Goal: Information Seeking & Learning: Learn about a topic

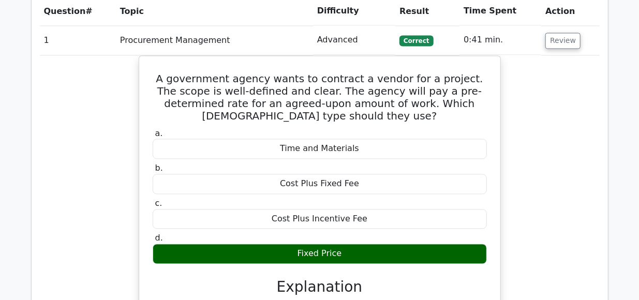
scroll to position [926, 0]
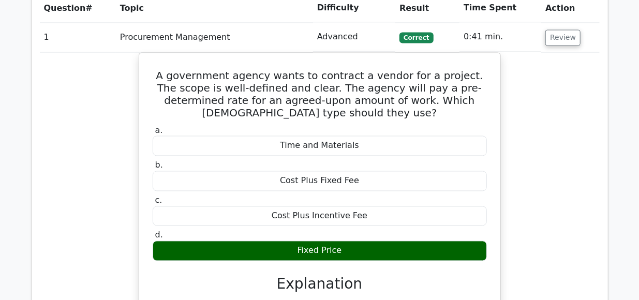
click at [530, 233] on div "A government agency wants to contract a vendor for a project. The scope is well…" at bounding box center [320, 264] width 560 height 422
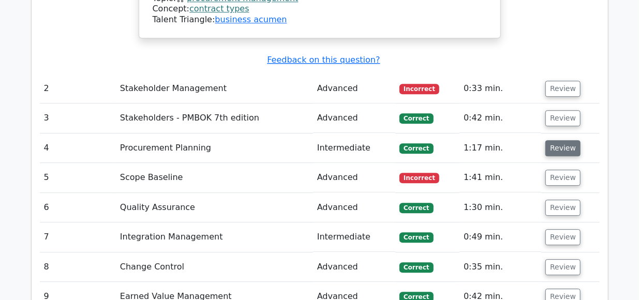
scroll to position [1351, 0]
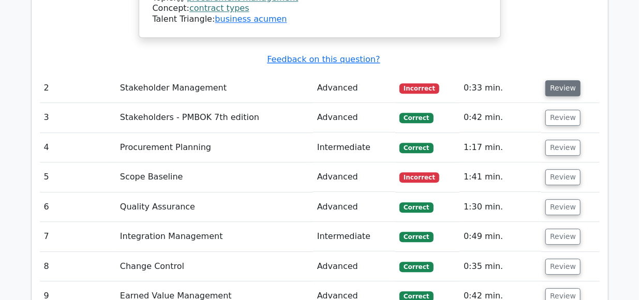
click at [558, 80] on button "Review" at bounding box center [562, 88] width 35 height 16
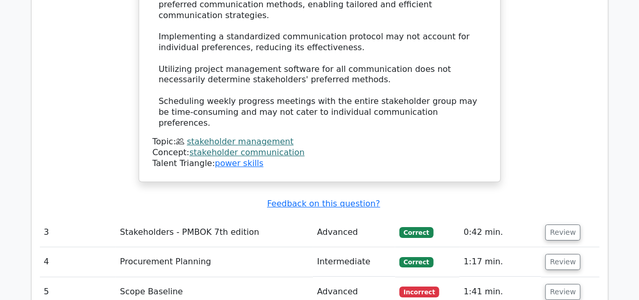
scroll to position [1700, 0]
click at [560, 225] on button "Review" at bounding box center [562, 233] width 35 height 16
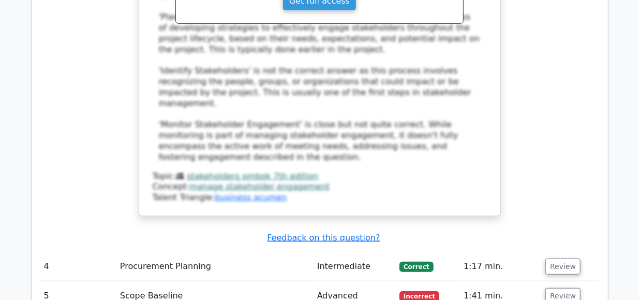
scroll to position [2271, 0]
click at [558, 258] on button "Review" at bounding box center [562, 266] width 35 height 16
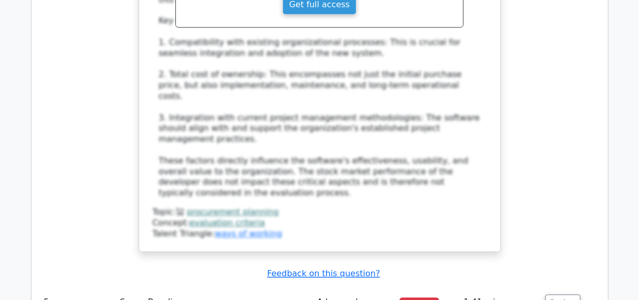
scroll to position [2871, 0]
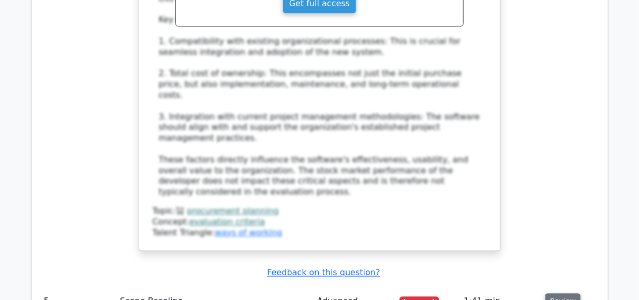
click at [554, 293] on button "Review" at bounding box center [562, 301] width 35 height 16
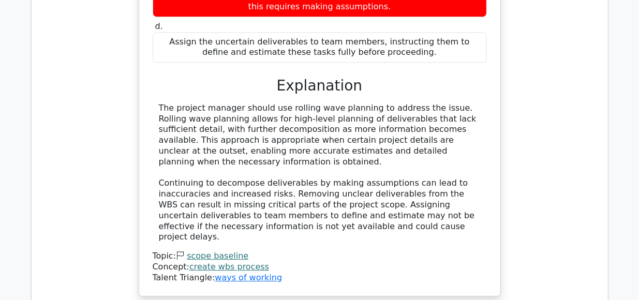
scroll to position [3387, 0]
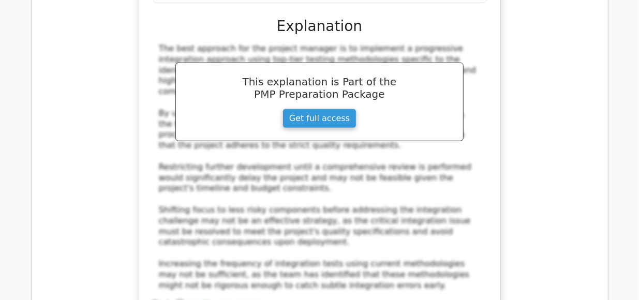
scroll to position [4136, 0]
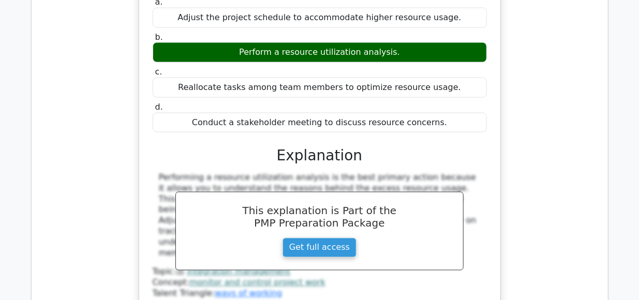
scroll to position [4628, 0]
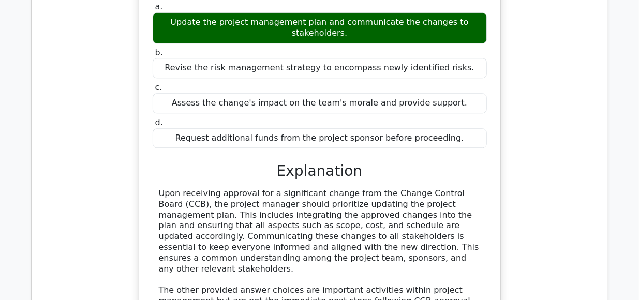
scroll to position [5083, 0]
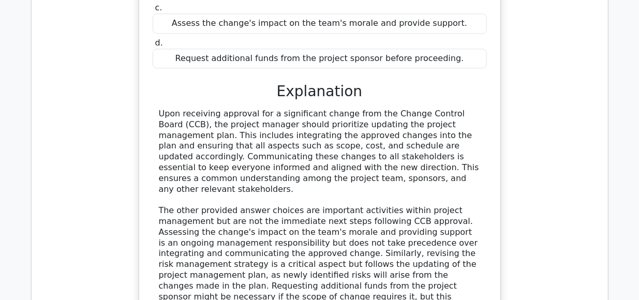
scroll to position [5154, 0]
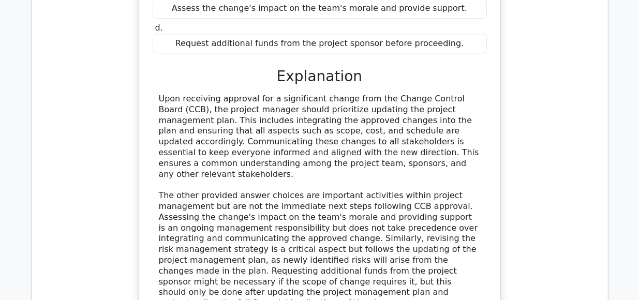
scroll to position [5157, 0]
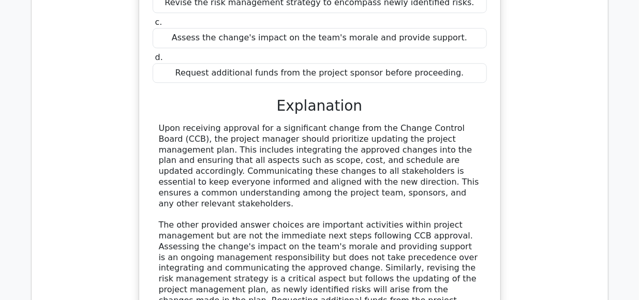
scroll to position [5142, 0]
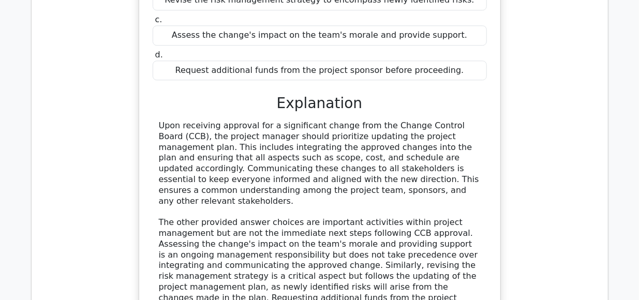
scroll to position [5147, 0]
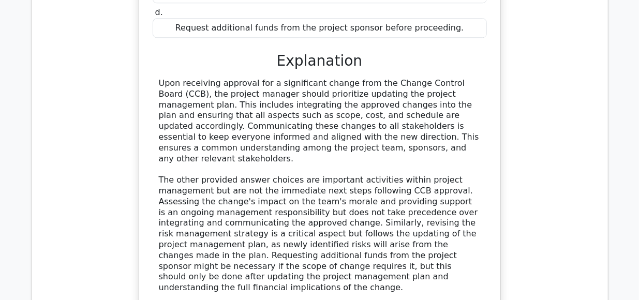
scroll to position [5188, 0]
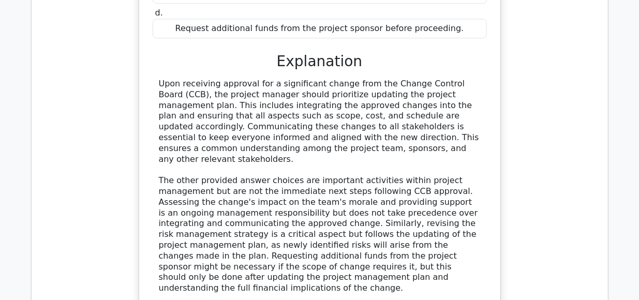
scroll to position [5129, 0]
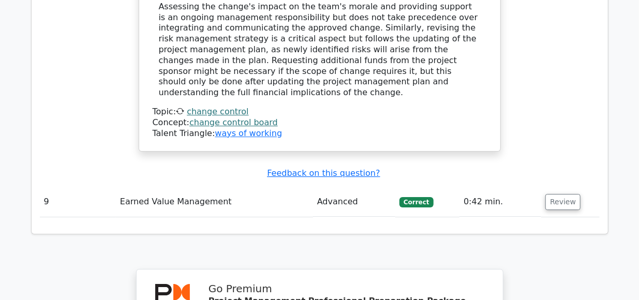
scroll to position [5493, 0]
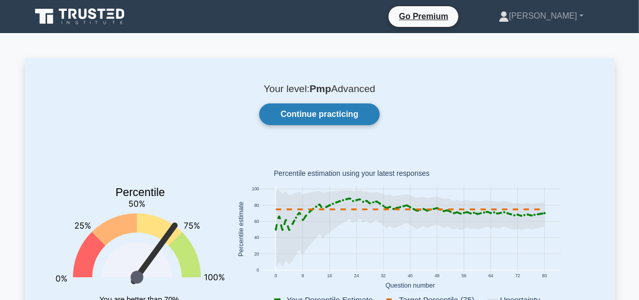
click at [314, 110] on link "Continue practicing" at bounding box center [319, 114] width 120 height 22
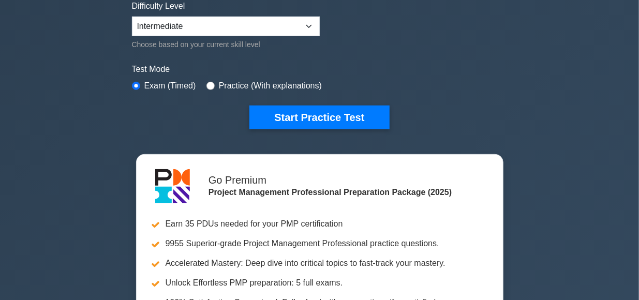
scroll to position [262, 0]
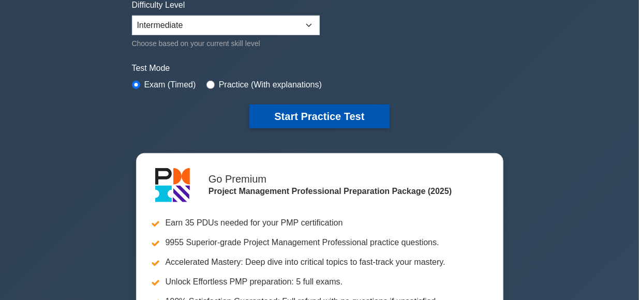
click at [314, 116] on button "Start Practice Test" at bounding box center [319, 117] width 140 height 24
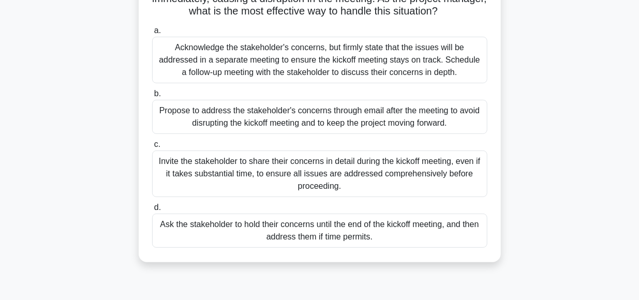
scroll to position [134, 0]
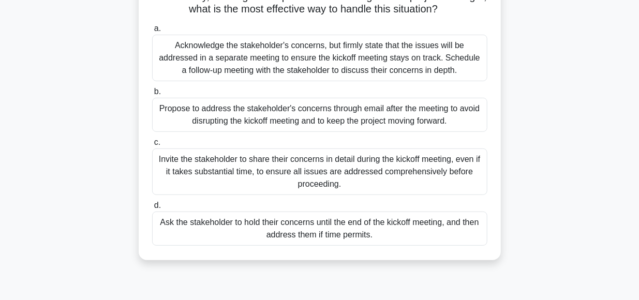
click at [279, 63] on div "Acknowledge the stakeholder's concerns, but firmly state that the issues will b…" at bounding box center [319, 58] width 335 height 47
click at [152, 32] on input "a. Acknowledge the stakeholder's concerns, but firmly state that the issues wil…" at bounding box center [152, 28] width 0 height 7
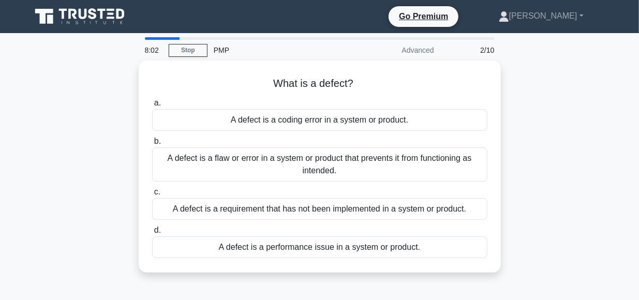
scroll to position [0, 0]
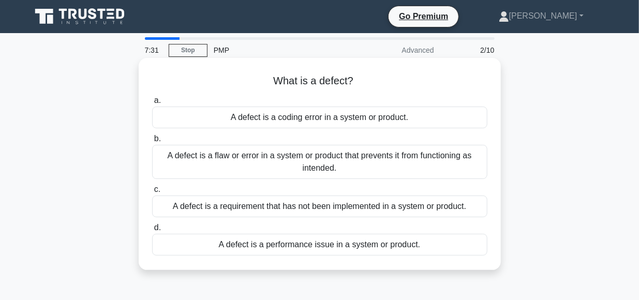
click at [302, 163] on div "A defect is a flaw or error in a system or product that prevents it from functi…" at bounding box center [319, 162] width 335 height 34
click at [152, 142] on input "b. A defect is a flaw or error in a system or product that prevents it from fun…" at bounding box center [152, 139] width 0 height 7
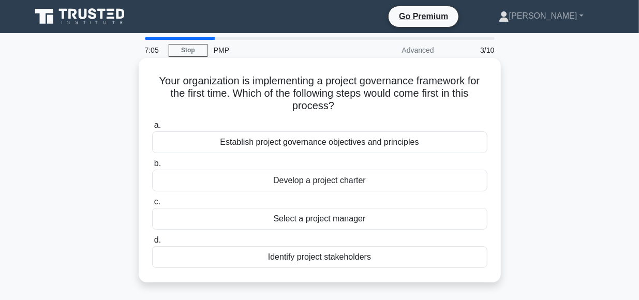
click at [329, 141] on div "Establish project governance objectives and principles" at bounding box center [319, 142] width 335 height 22
click at [152, 129] on input "a. Establish project governance objectives and principles" at bounding box center [152, 125] width 0 height 7
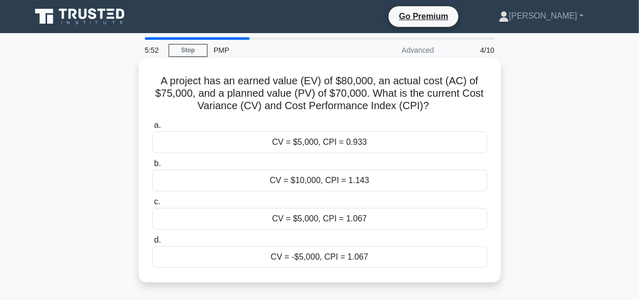
click at [326, 222] on div "CV = $5,000, CPI = 1.067" at bounding box center [319, 219] width 335 height 22
click at [152, 205] on input "c. CV = $5,000, CPI = 1.067" at bounding box center [152, 202] width 0 height 7
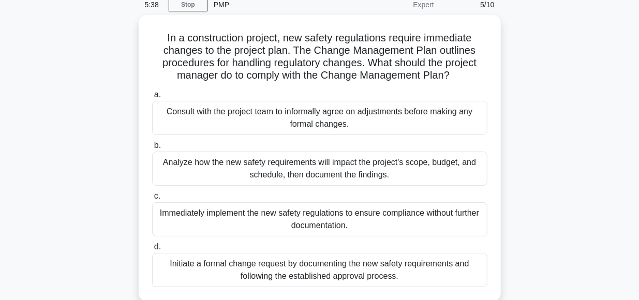
scroll to position [46, 0]
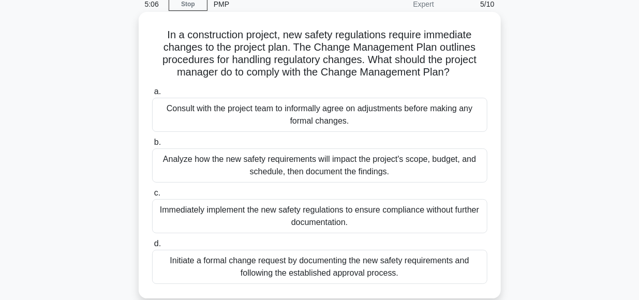
click at [355, 163] on div "Analyze how the new safety requirements will impact the project's scope, budget…" at bounding box center [319, 165] width 335 height 34
click at [152, 146] on input "b. Analyze how the new safety requirements will impact the project's scope, bud…" at bounding box center [152, 142] width 0 height 7
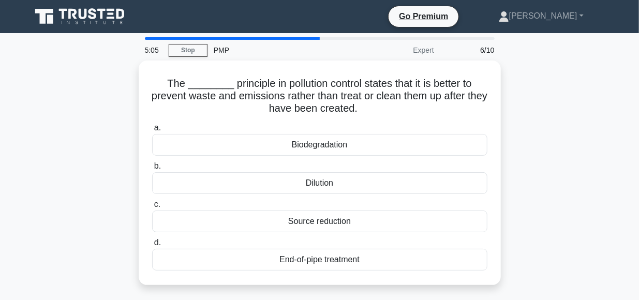
scroll to position [0, 0]
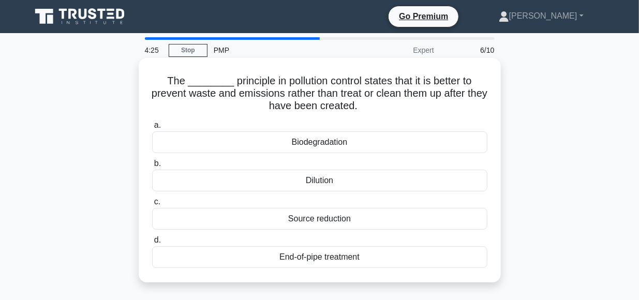
click at [320, 221] on div "Source reduction" at bounding box center [319, 219] width 335 height 22
click at [152, 205] on input "c. Source reduction" at bounding box center [152, 202] width 0 height 7
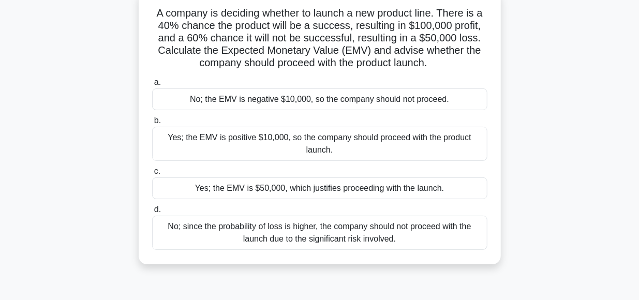
scroll to position [71, 0]
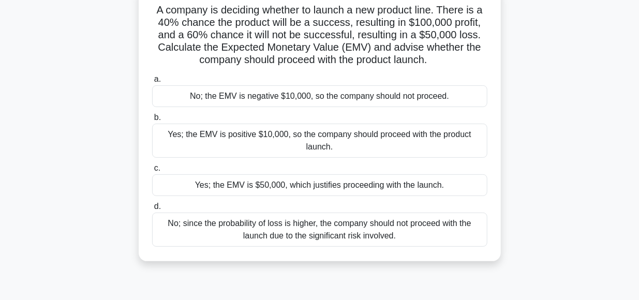
click at [221, 139] on div "Yes; the EMV is positive $10,000, so the company should proceed with the produc…" at bounding box center [319, 141] width 335 height 34
click at [152, 121] on input "b. Yes; the EMV is positive $10,000, so the company should proceed with the pro…" at bounding box center [152, 117] width 0 height 7
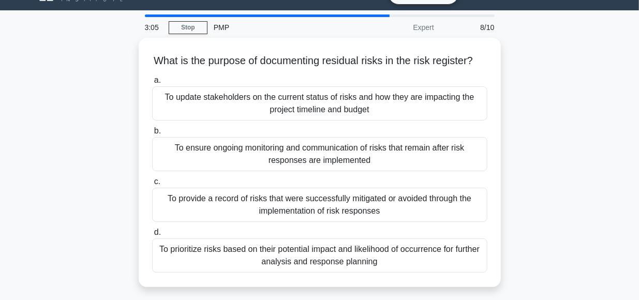
scroll to position [23, 0]
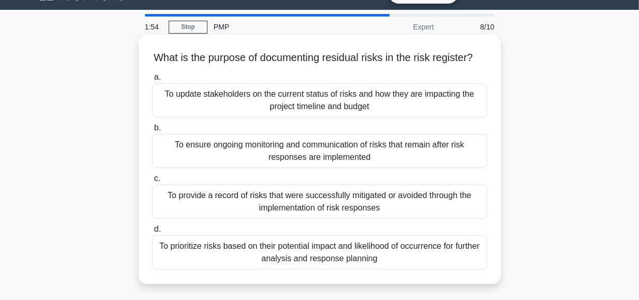
click at [332, 152] on div "To ensure ongoing monitoring and communication of risks that remain after risk …" at bounding box center [319, 151] width 335 height 34
click at [152, 131] on input "b. To ensure ongoing monitoring and communication of risks that remain after ri…" at bounding box center [152, 128] width 0 height 7
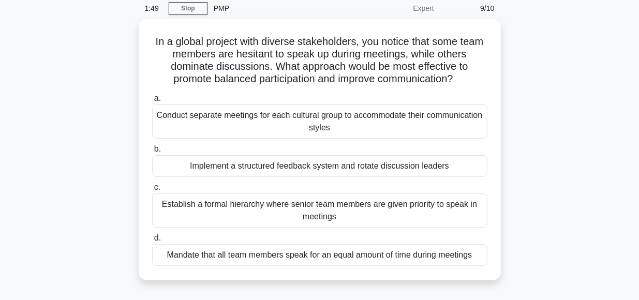
scroll to position [43, 0]
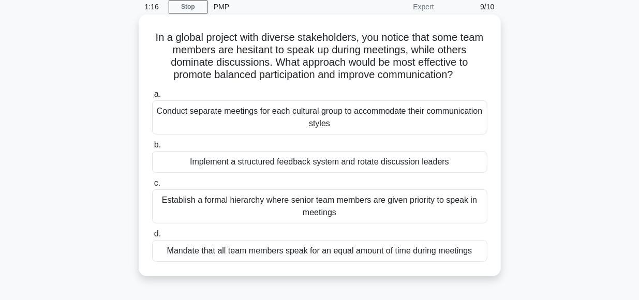
click at [311, 164] on div "Implement a structured feedback system and rotate discussion leaders" at bounding box center [319, 162] width 335 height 22
click at [152, 148] on input "b. Implement a structured feedback system and rotate discussion leaders" at bounding box center [152, 145] width 0 height 7
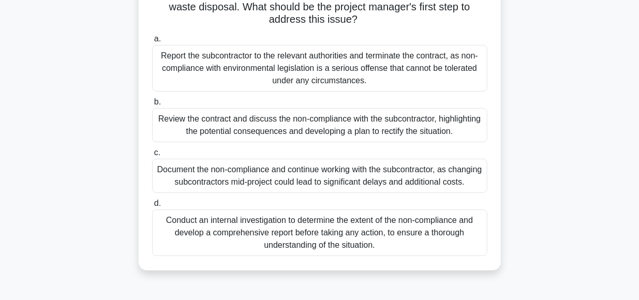
scroll to position [102, 0]
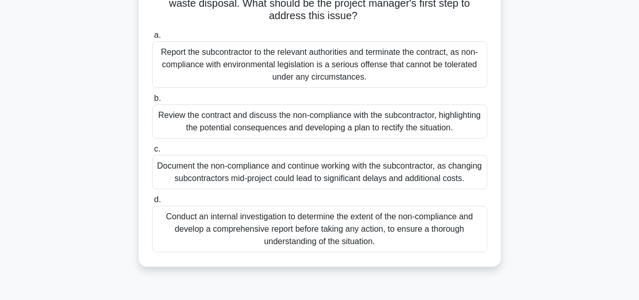
click at [316, 237] on div "Conduct an internal investigation to determine the extent of the non-compliance…" at bounding box center [319, 229] width 335 height 47
click at [152, 203] on input "d. Conduct an internal investigation to determine the extent of the non-complia…" at bounding box center [152, 200] width 0 height 7
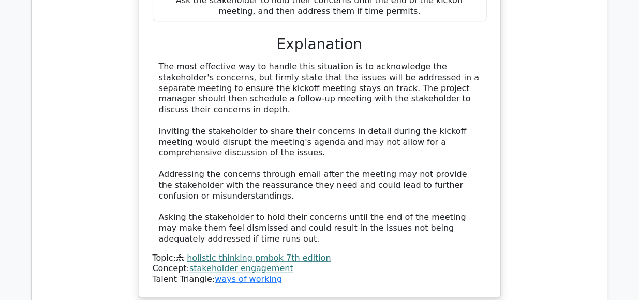
scroll to position [1279, 0]
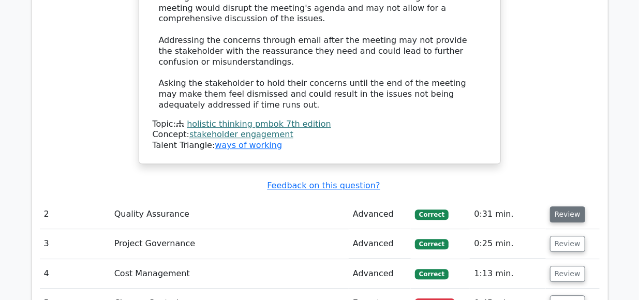
click at [556, 206] on button "Review" at bounding box center [567, 214] width 35 height 16
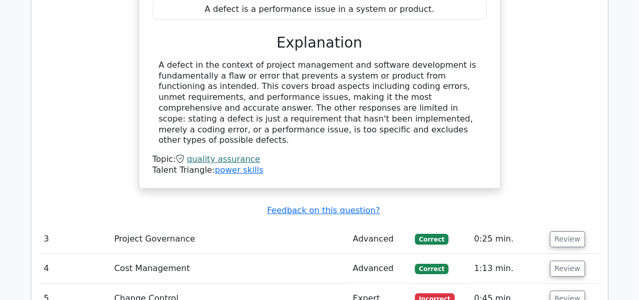
scroll to position [1798, 0]
click at [562, 231] on button "Review" at bounding box center [567, 239] width 35 height 16
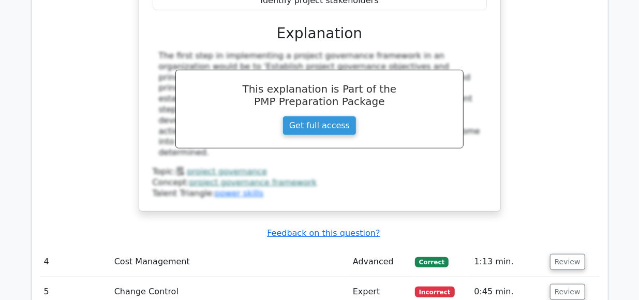
scroll to position [2238, 0]
click at [553, 254] on button "Review" at bounding box center [567, 262] width 35 height 16
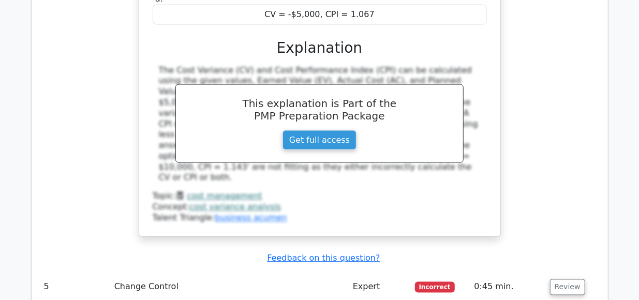
scroll to position [2700, 0]
click at [558, 278] on button "Review" at bounding box center [567, 286] width 35 height 16
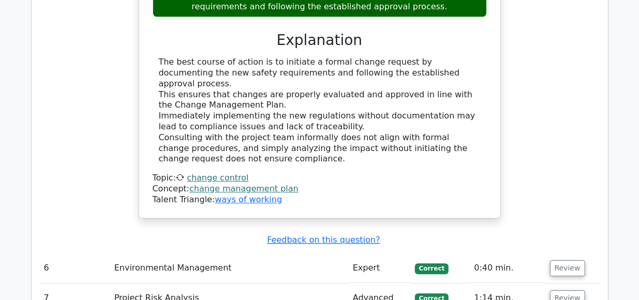
scroll to position [3251, 0]
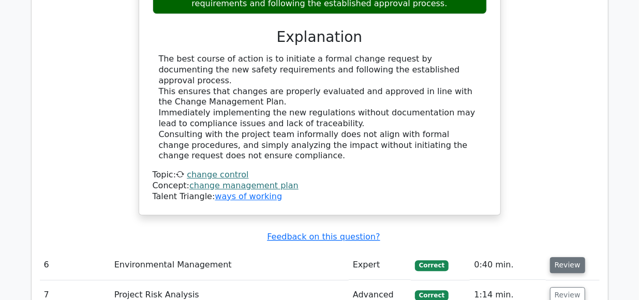
click at [562, 257] on button "Review" at bounding box center [567, 265] width 35 height 16
click at [561, 287] on button "Review" at bounding box center [567, 295] width 35 height 16
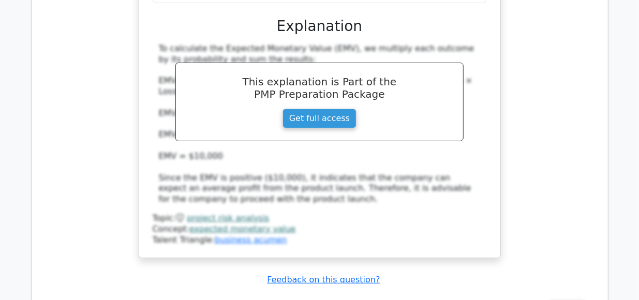
scroll to position [3814, 0]
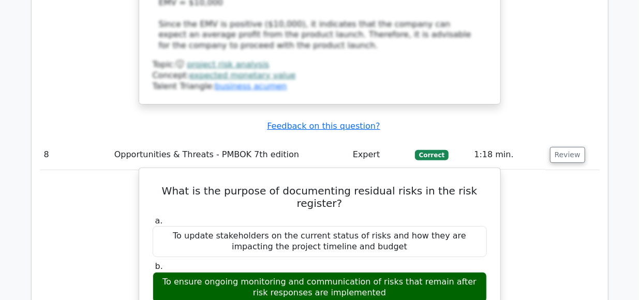
scroll to position [3969, 0]
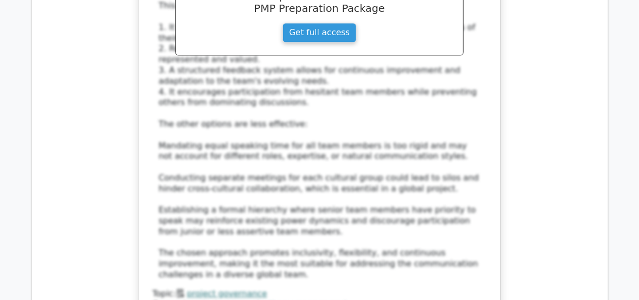
scroll to position [5012, 0]
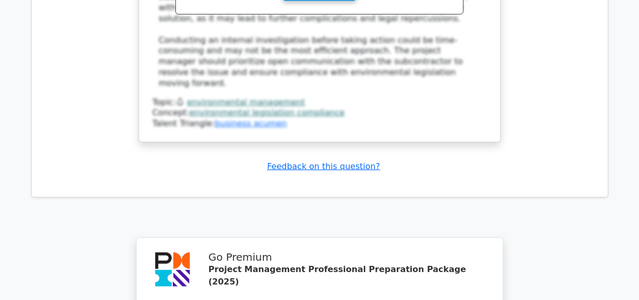
scroll to position [5941, 0]
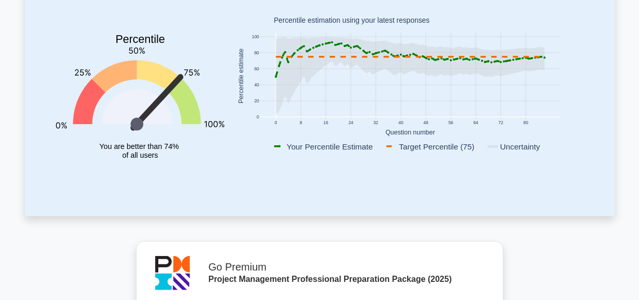
scroll to position [152, 0]
